Goal: Transaction & Acquisition: Purchase product/service

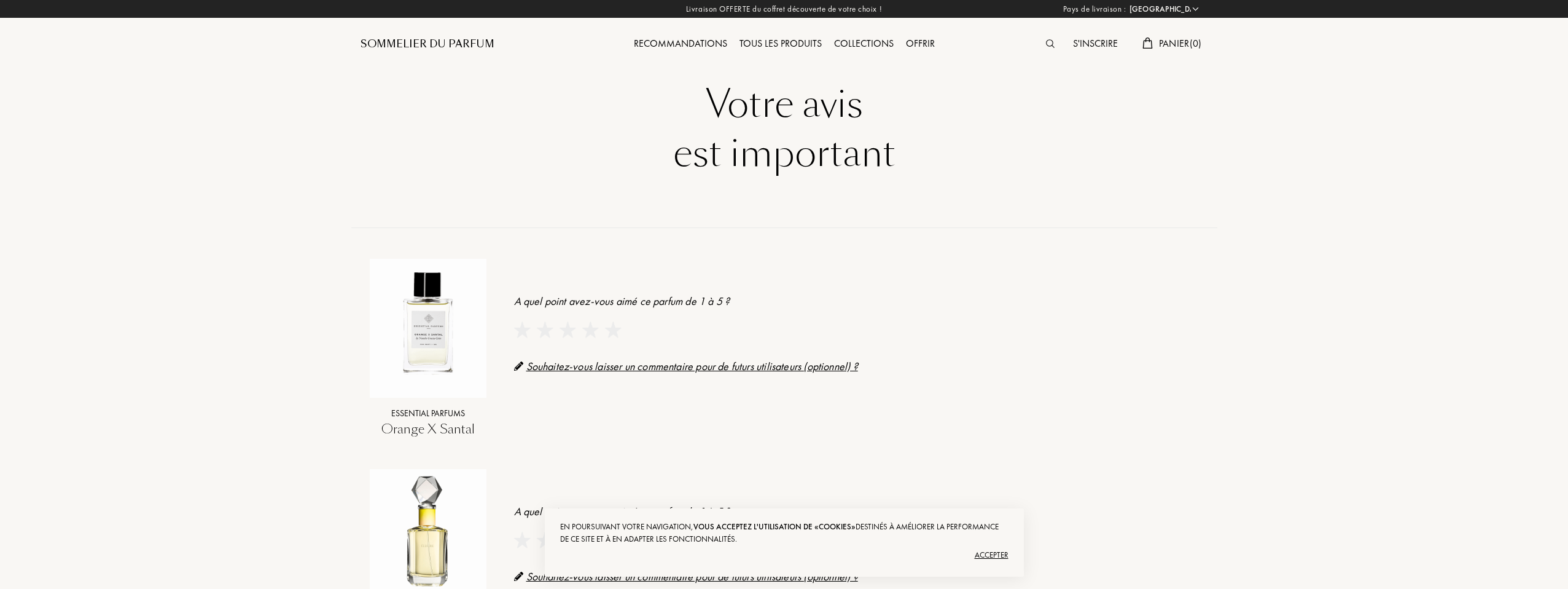
select select "FR"
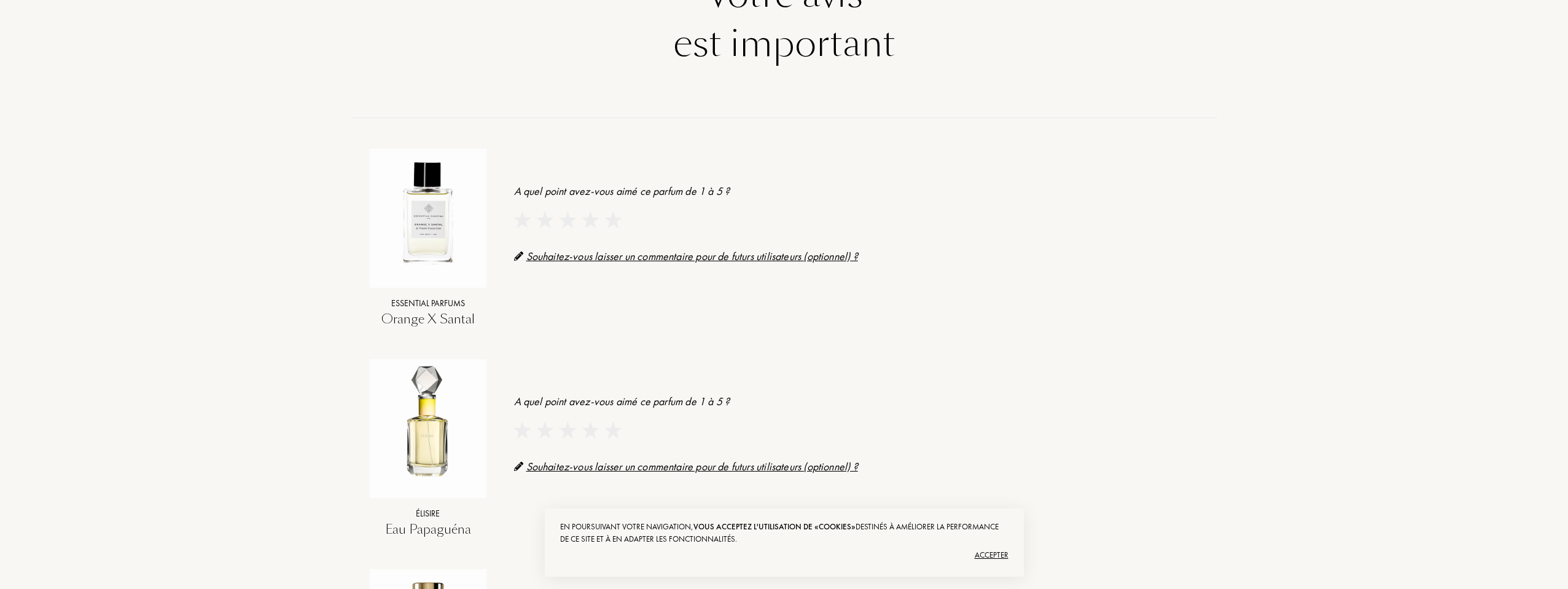
scroll to position [222, 0]
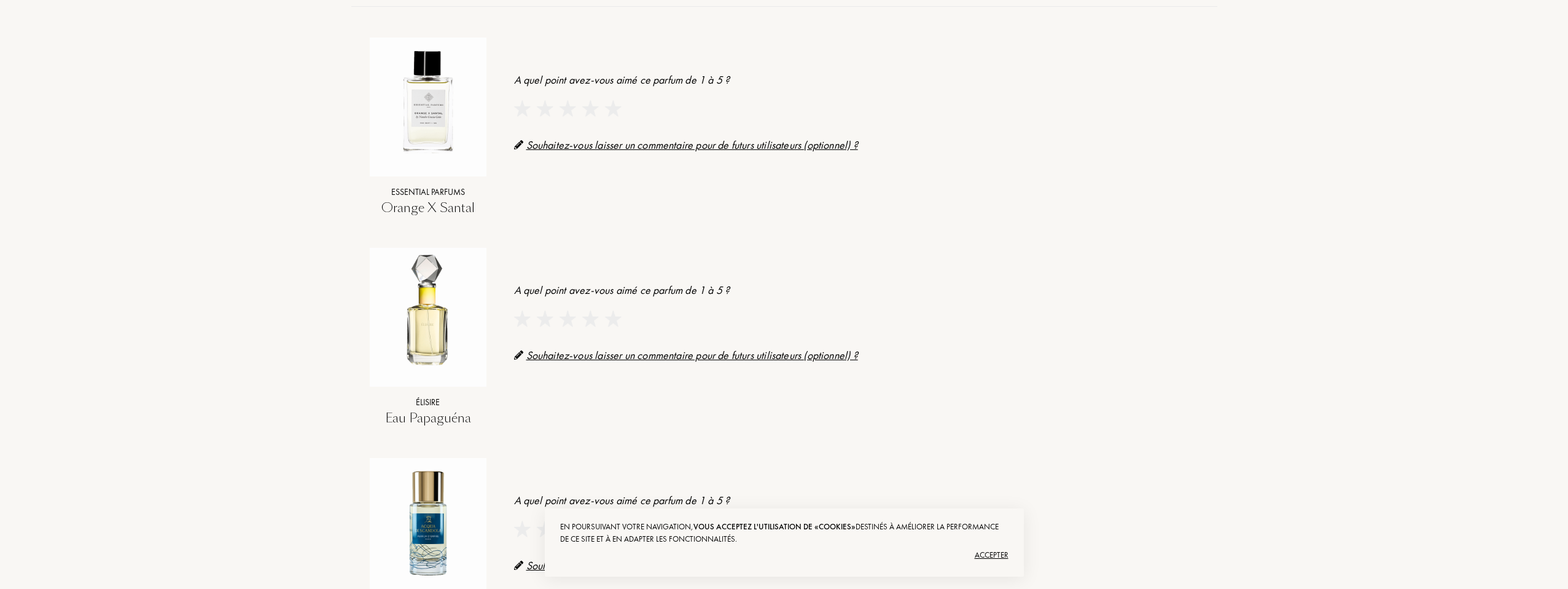
click at [564, 109] on img at bounding box center [568, 108] width 16 height 16
click at [567, 325] on img at bounding box center [568, 318] width 16 height 16
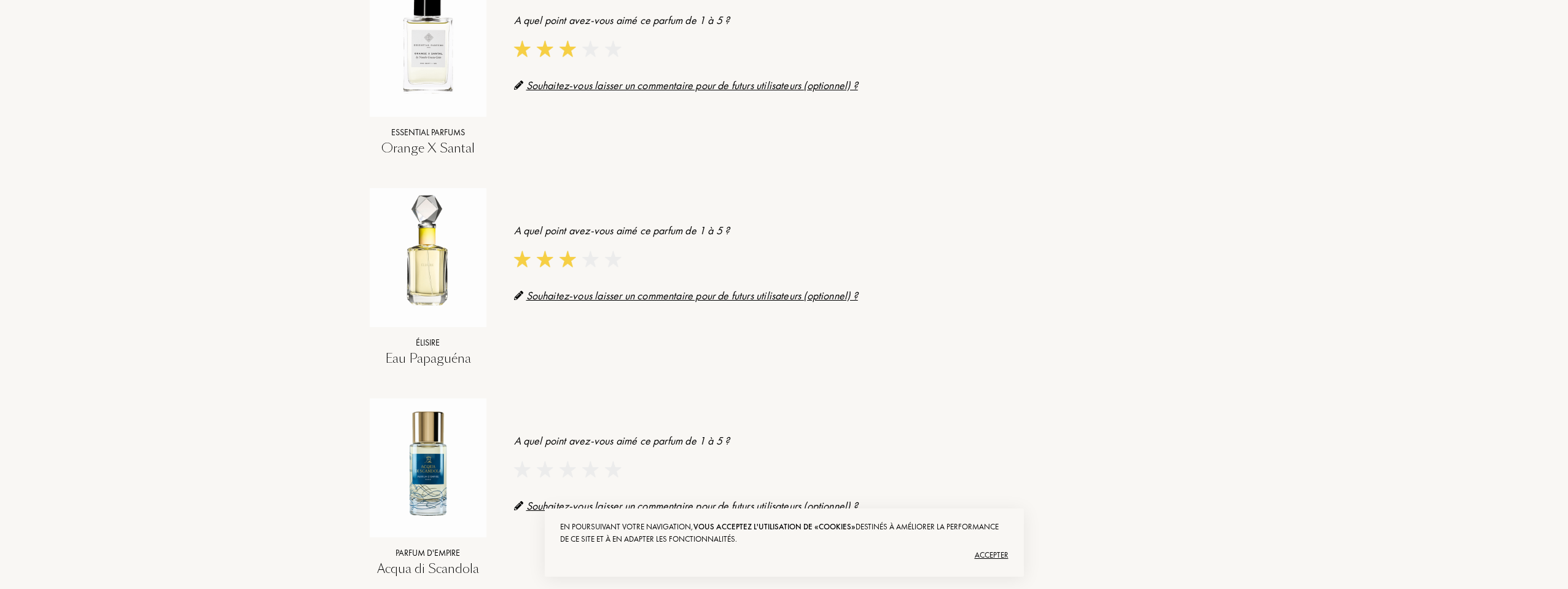
scroll to position [369, 0]
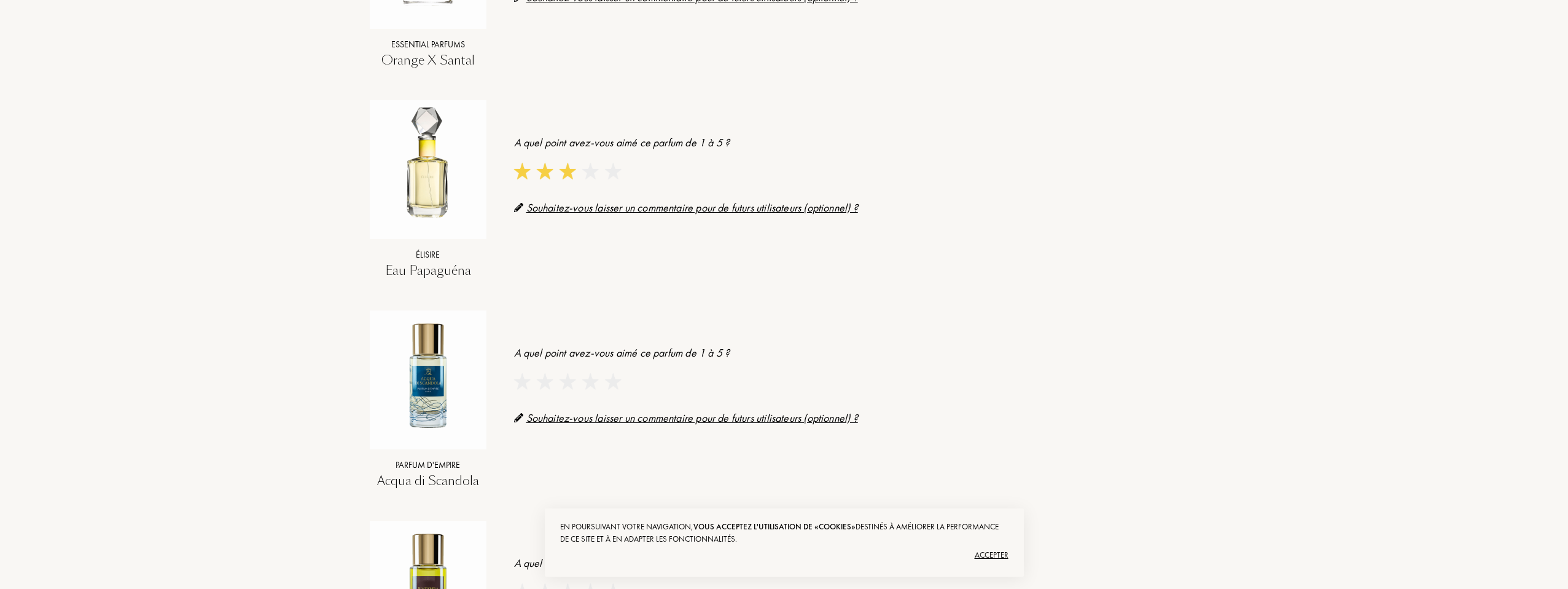
click at [988, 560] on div "Accepter" at bounding box center [784, 555] width 448 height 20
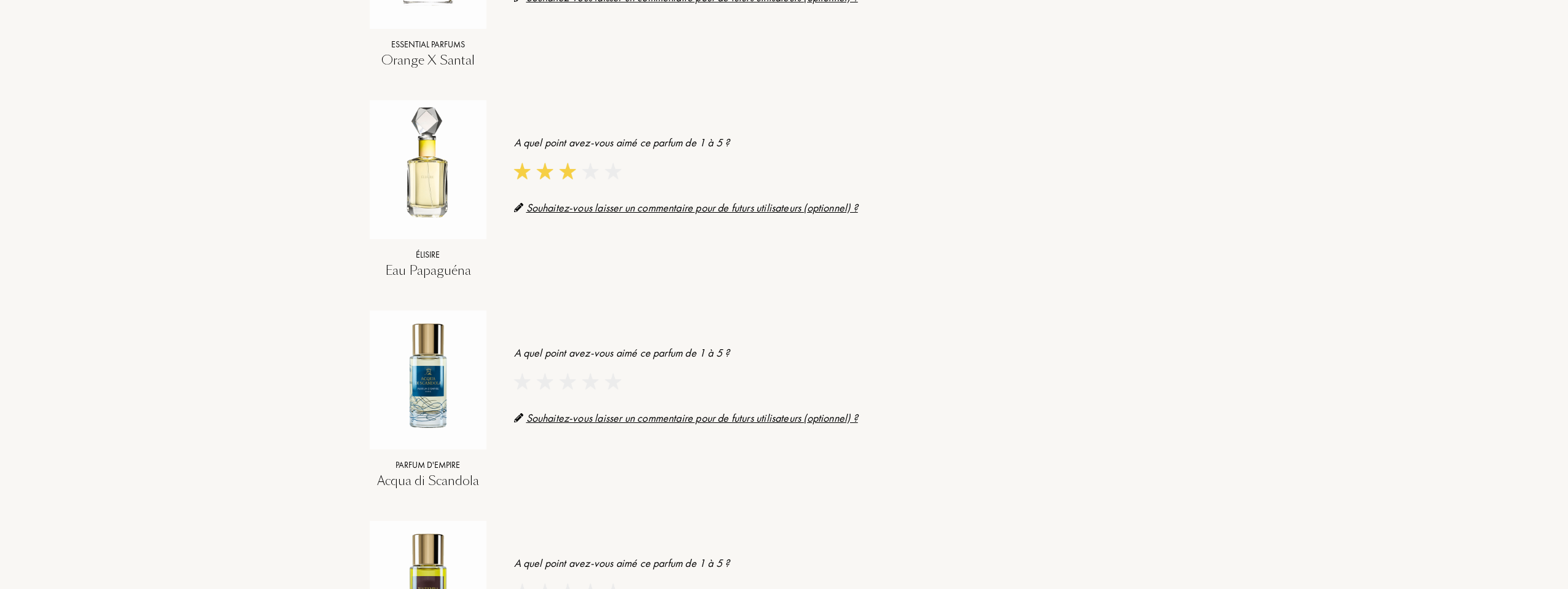
click at [518, 386] on img at bounding box center [522, 381] width 16 height 16
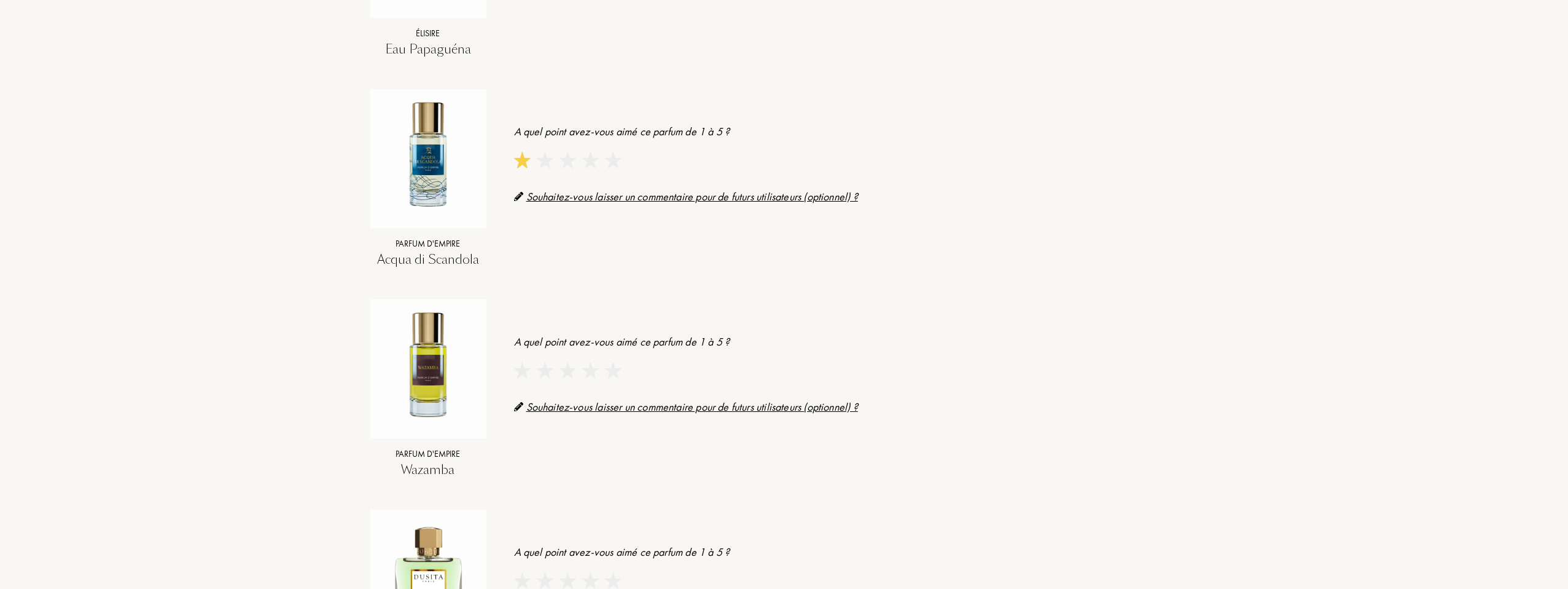
click at [527, 377] on img at bounding box center [522, 370] width 16 height 16
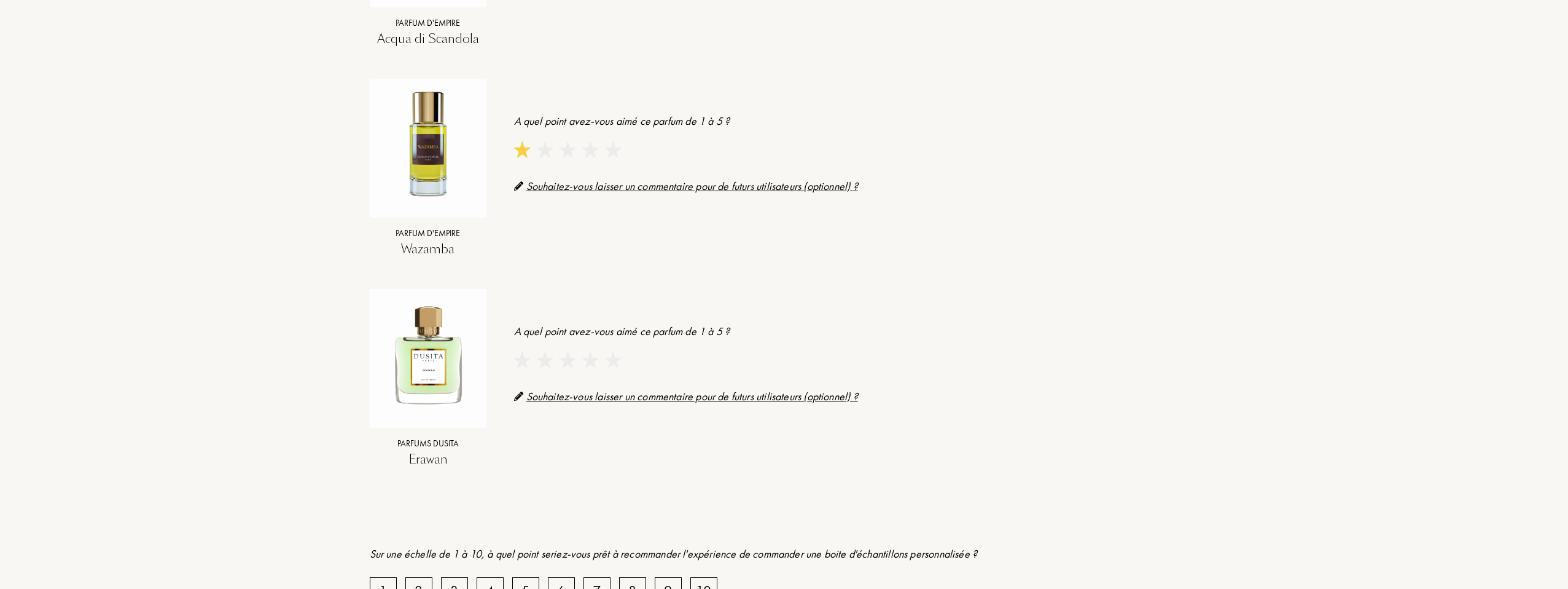
scroll to position [811, 0]
click at [527, 361] on img at bounding box center [522, 359] width 16 height 16
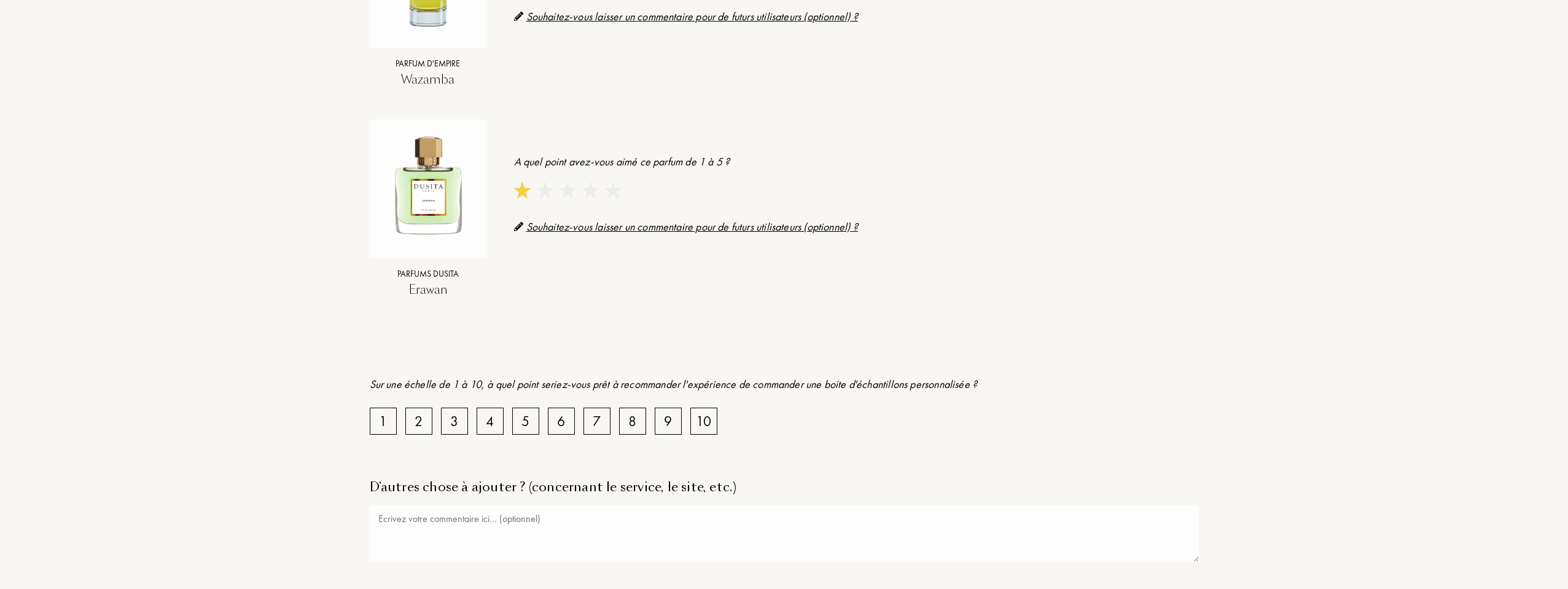
scroll to position [1033, 0]
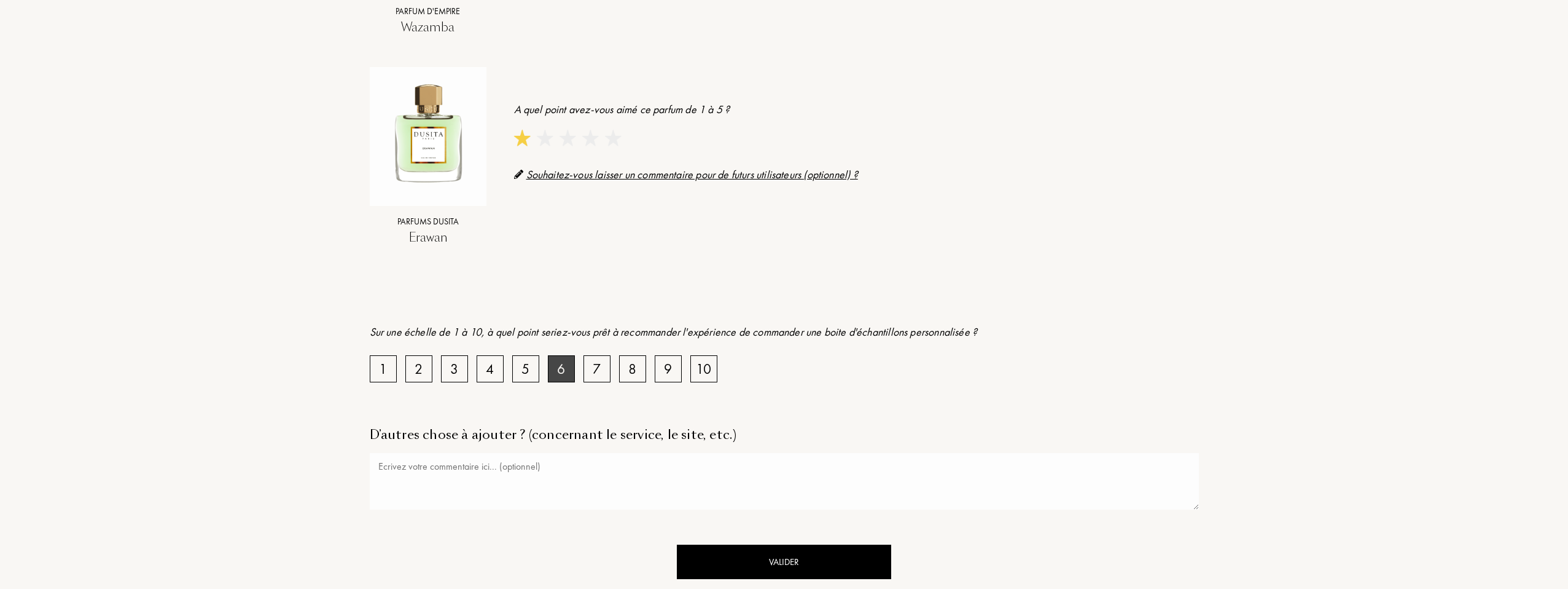
click at [570, 376] on div "6" at bounding box center [561, 369] width 27 height 27
click at [802, 560] on div "Valider" at bounding box center [784, 562] width 214 height 35
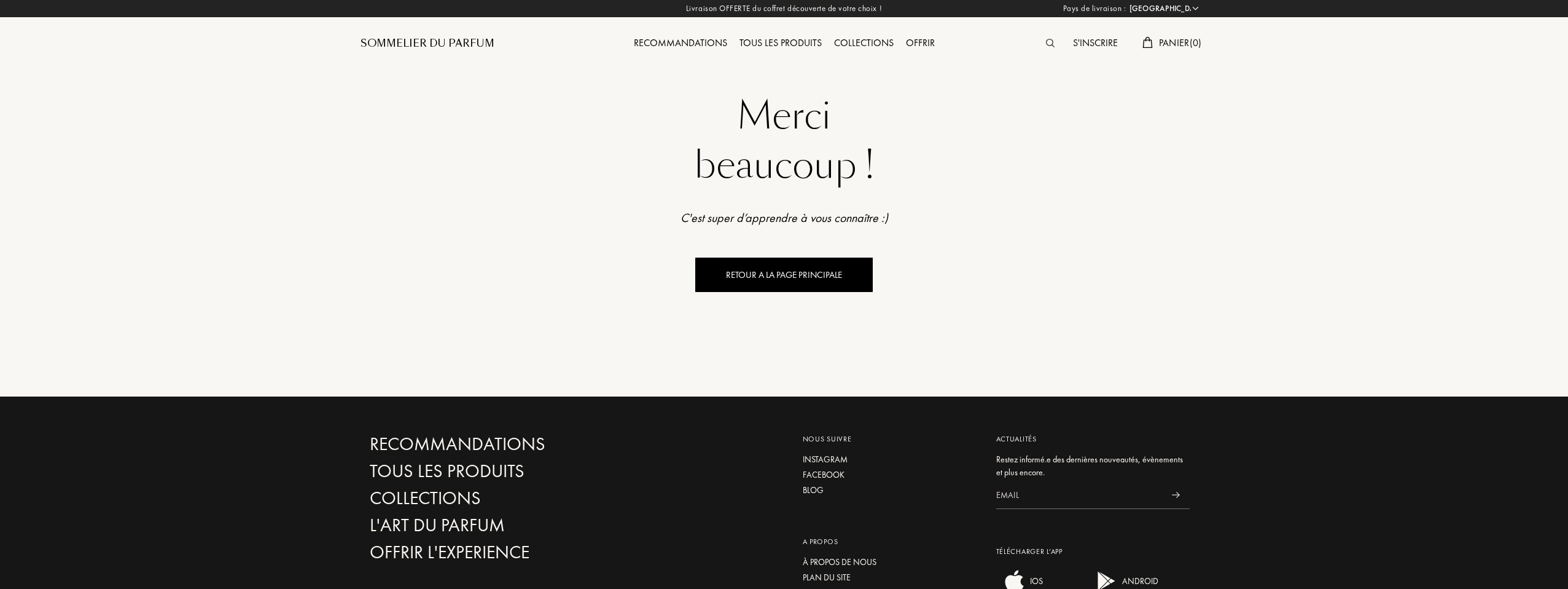
scroll to position [0, 0]
click at [776, 42] on div "Tous les produits" at bounding box center [781, 45] width 95 height 16
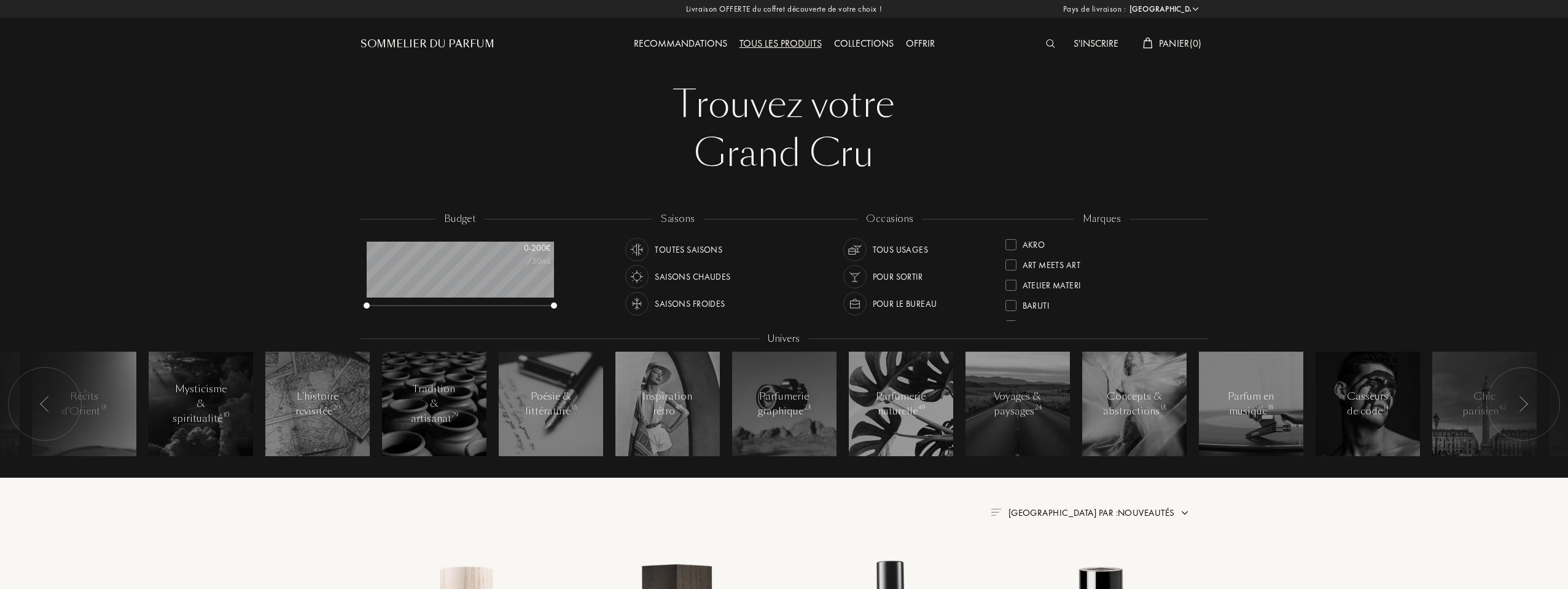
select select "FR"
click at [1054, 50] on div at bounding box center [1053, 45] width 27 height 16
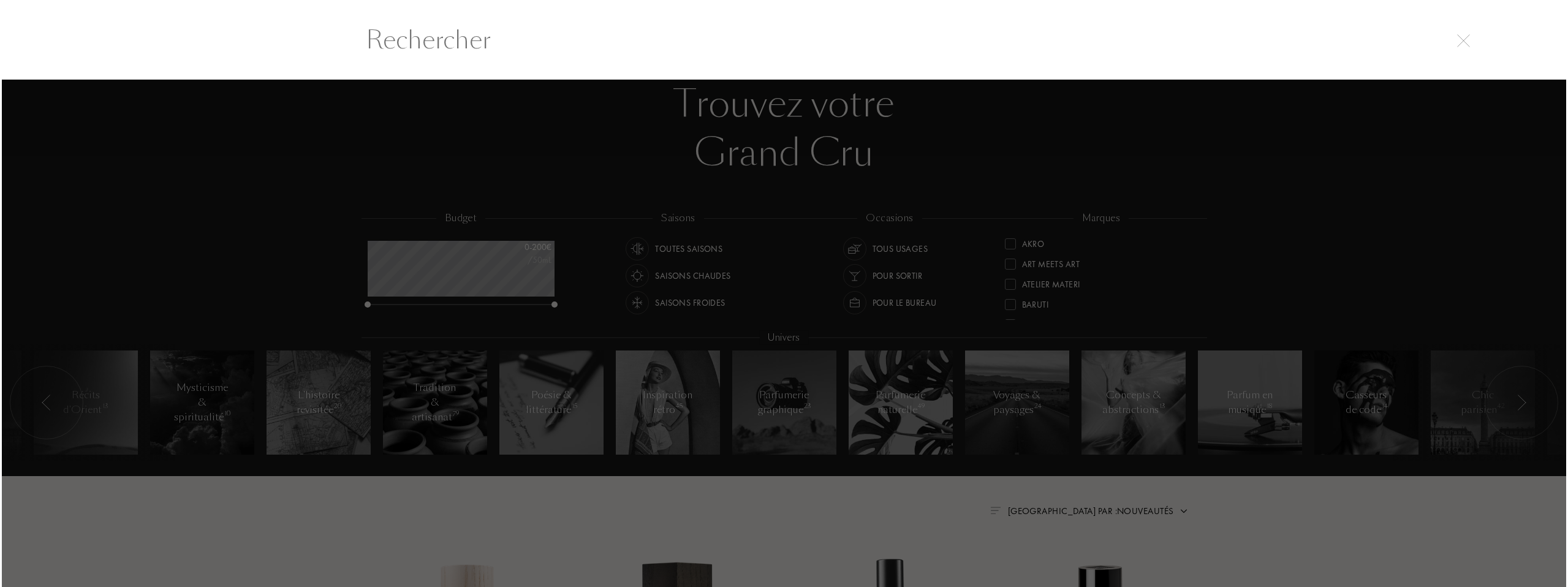
scroll to position [1, 0]
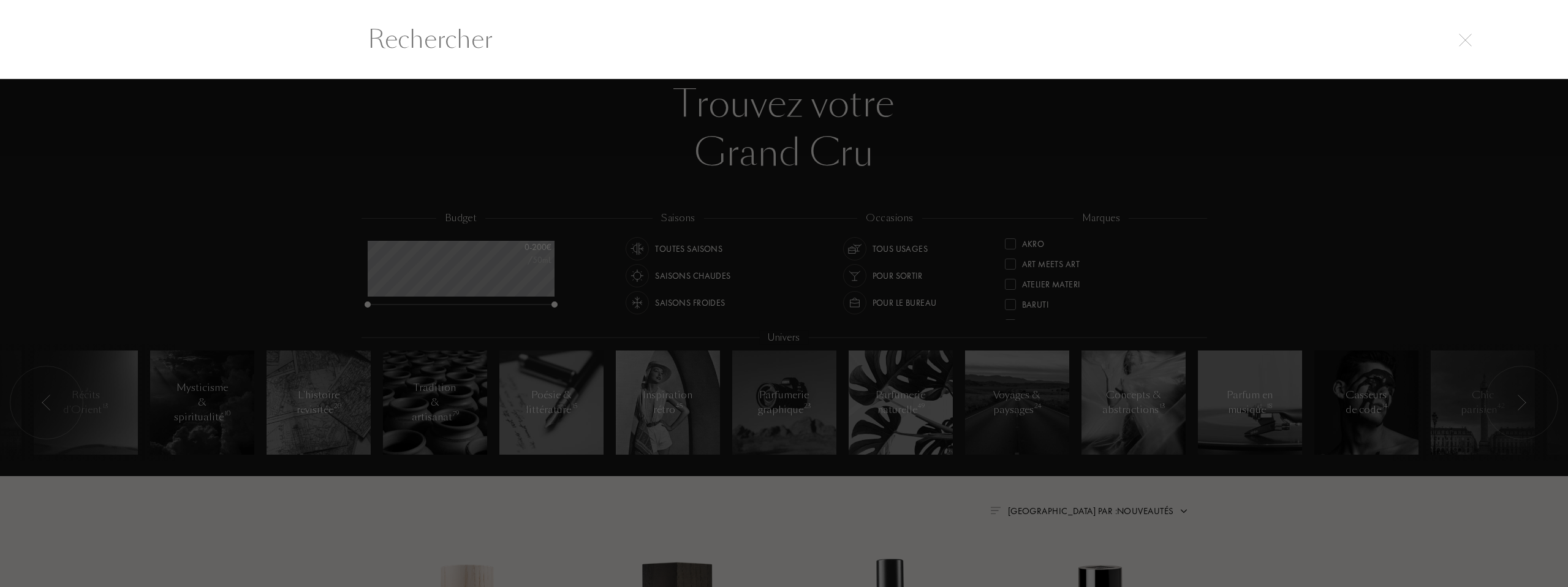
click at [1045, 40] on input "text" at bounding box center [784, 39] width 883 height 36
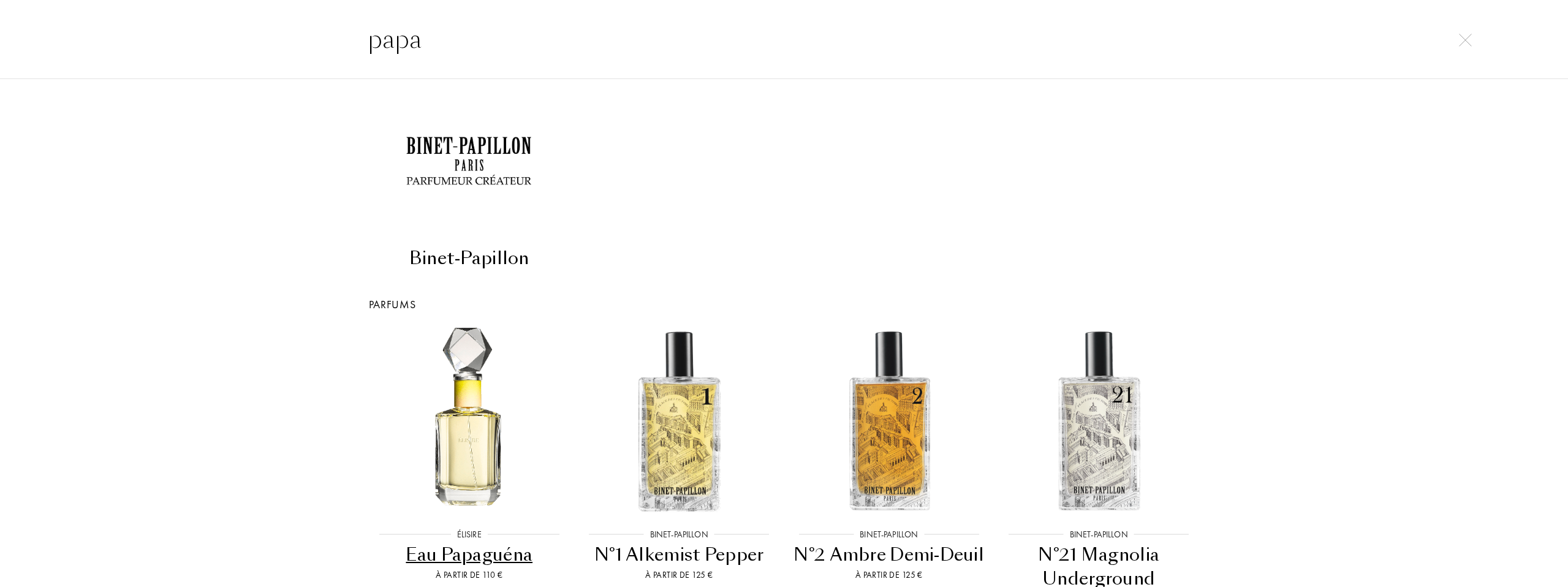
scroll to position [74, 0]
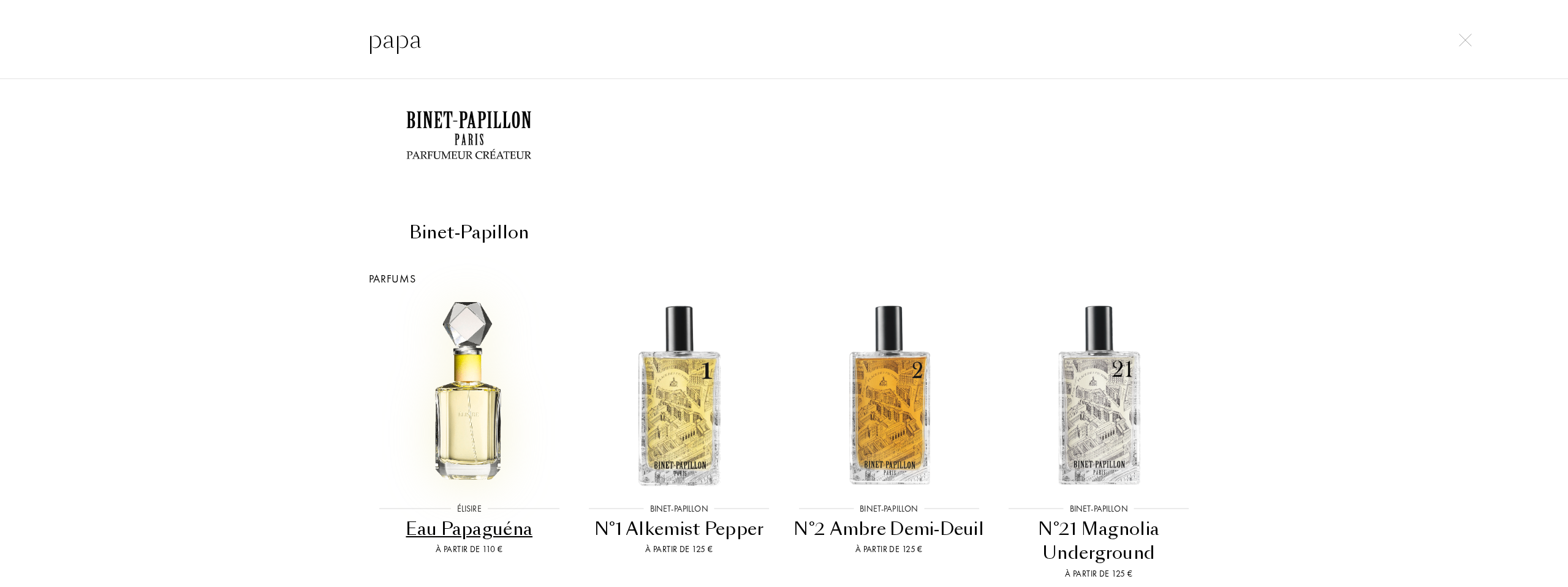
type input "papa"
click at [437, 428] on img at bounding box center [470, 394] width 189 height 189
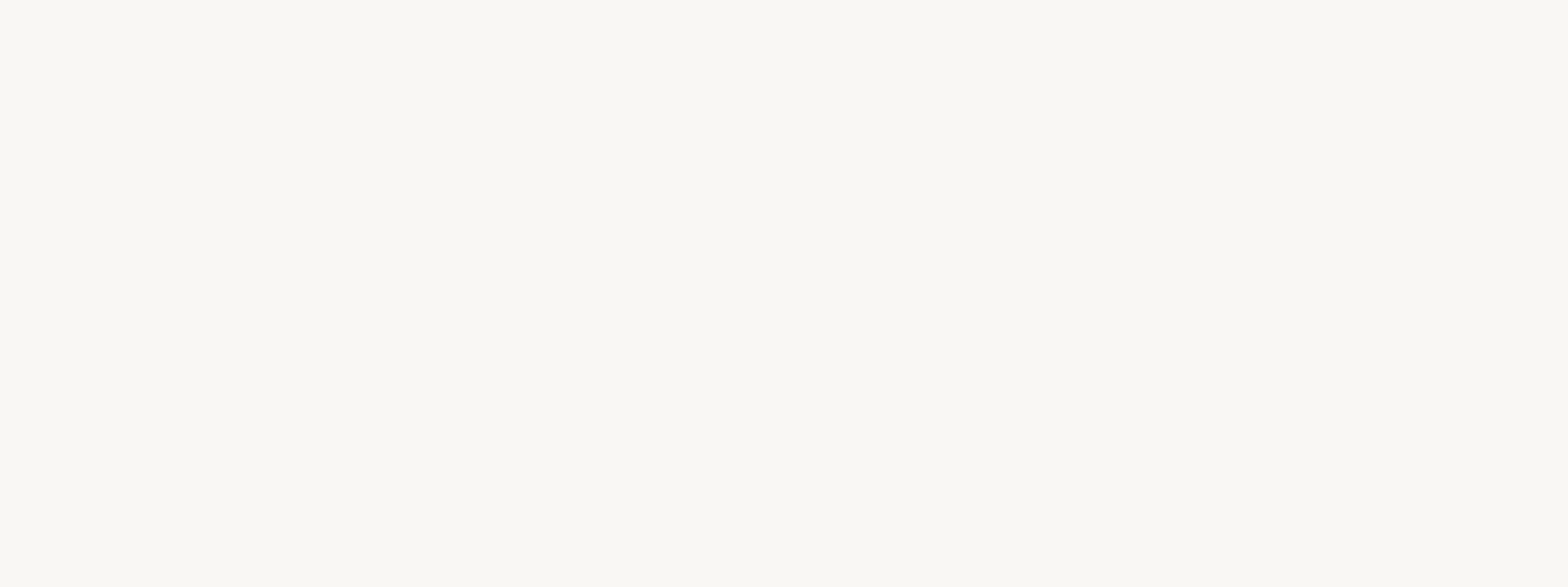
select select "FR"
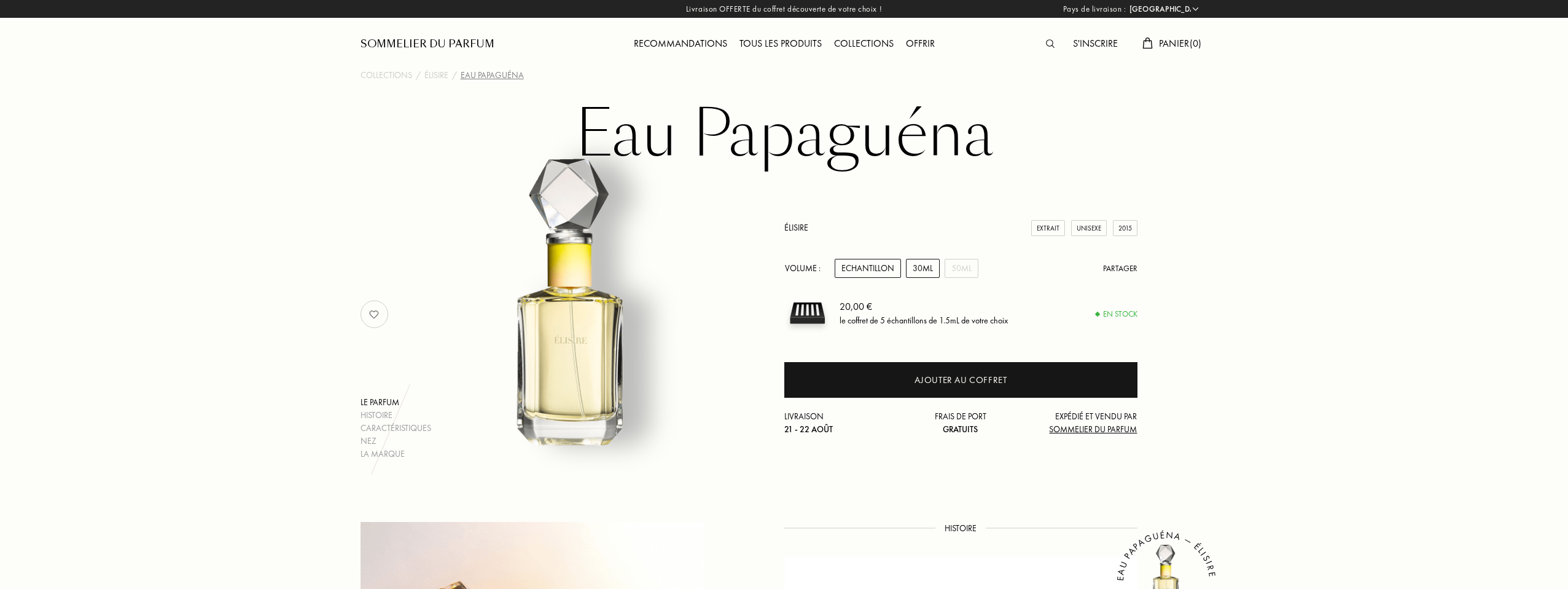
click at [927, 275] on div "30mL" at bounding box center [922, 268] width 34 height 19
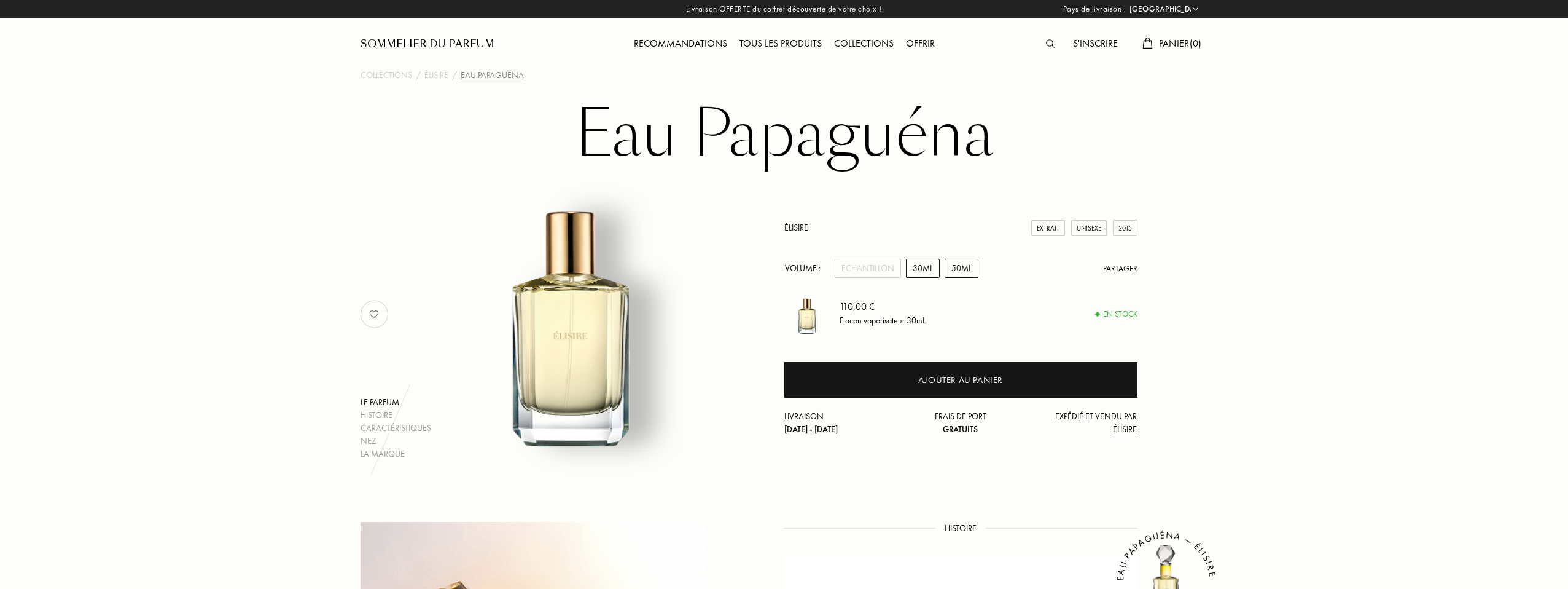
click at [959, 267] on div "50mL" at bounding box center [961, 268] width 34 height 19
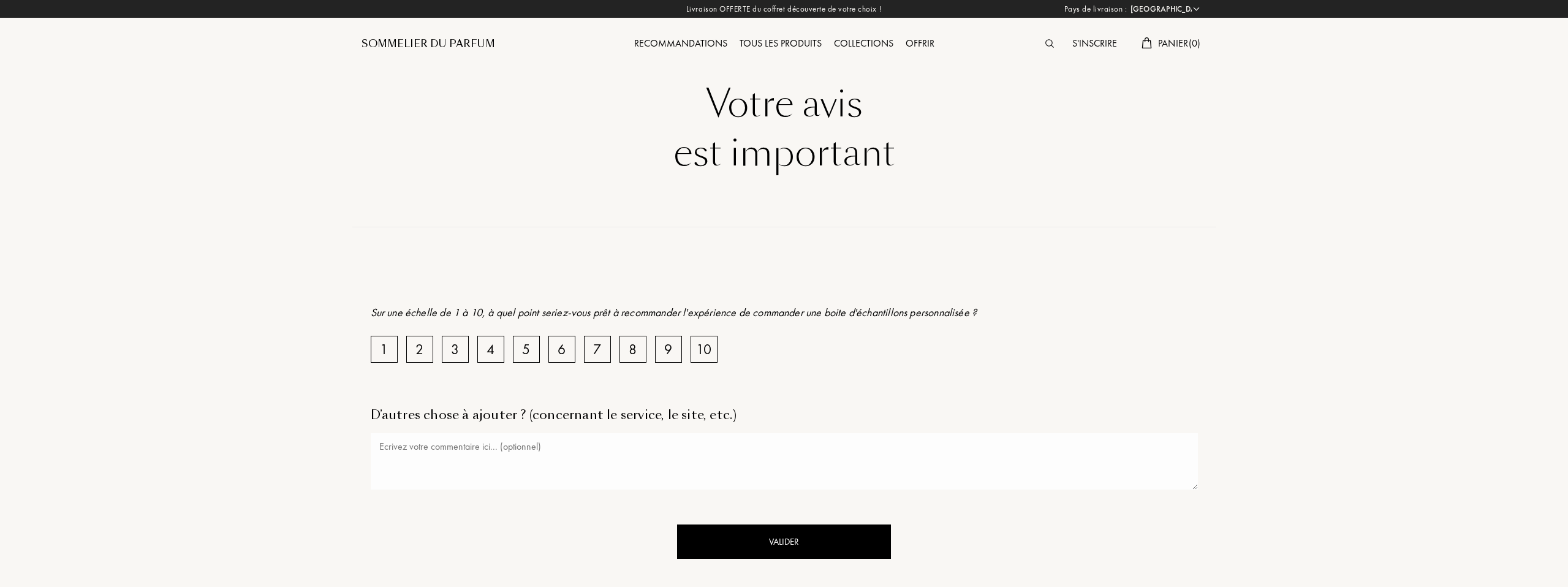
select select "FR"
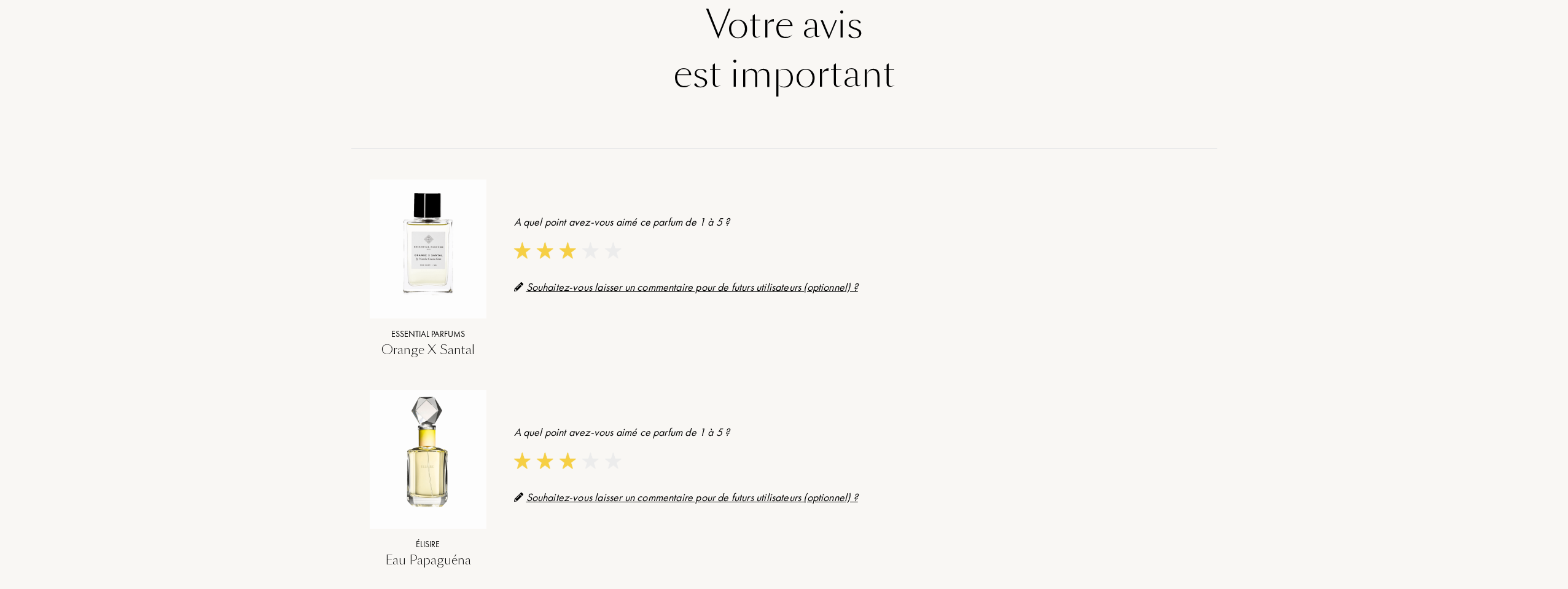
scroll to position [74, 0]
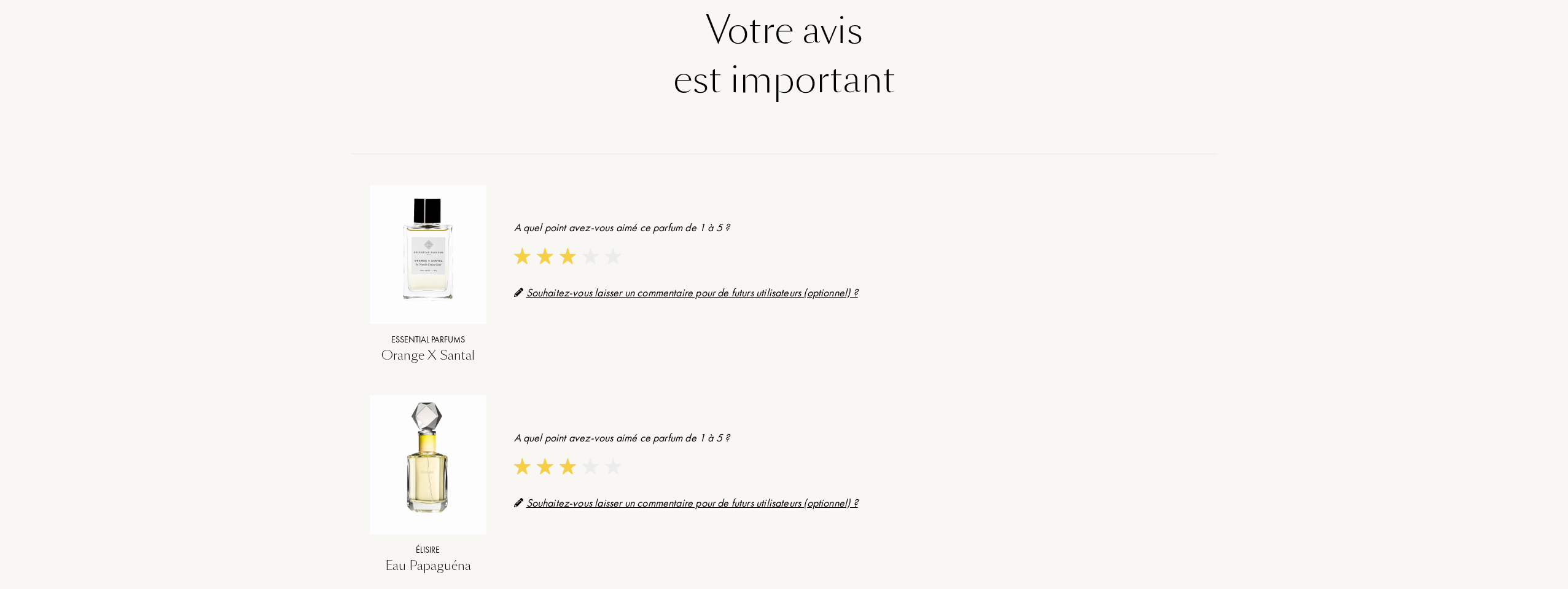
click at [447, 246] on img at bounding box center [428, 250] width 117 height 117
